Goal: Task Accomplishment & Management: Manage account settings

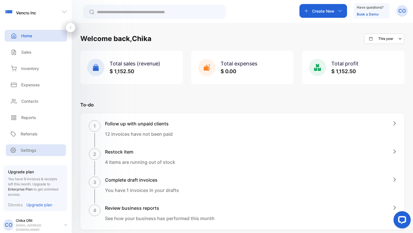
click at [34, 152] on p "Settings" at bounding box center [29, 150] width 16 height 6
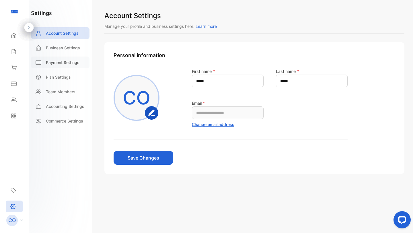
click at [68, 61] on p "Payment Settings" at bounding box center [63, 62] width 34 height 6
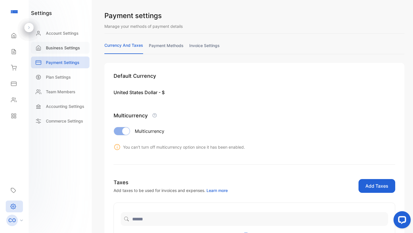
click at [73, 48] on p "Business Settings" at bounding box center [63, 48] width 34 height 6
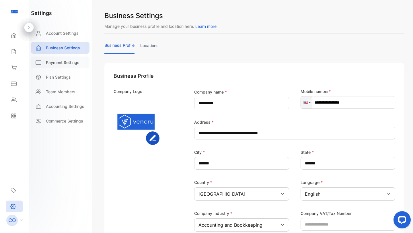
click at [69, 66] on div "Payment Settings" at bounding box center [60, 62] width 58 height 12
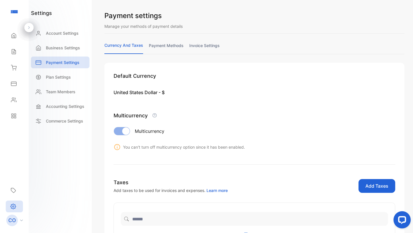
click at [166, 45] on link "payment methods" at bounding box center [166, 47] width 35 height 11
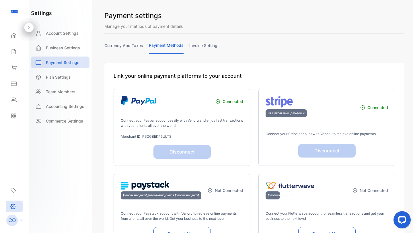
click at [316, 156] on button "Disconnect" at bounding box center [326, 151] width 57 height 14
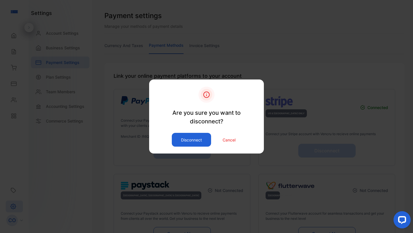
click at [199, 138] on button "Disconnect" at bounding box center [191, 140] width 39 height 14
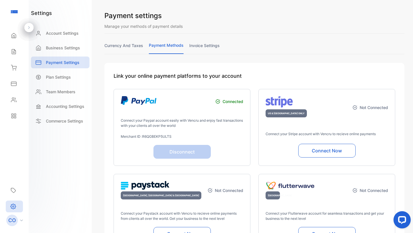
click at [310, 151] on button "Connect Now" at bounding box center [326, 151] width 57 height 14
